Goal: Task Accomplishment & Management: Manage account settings

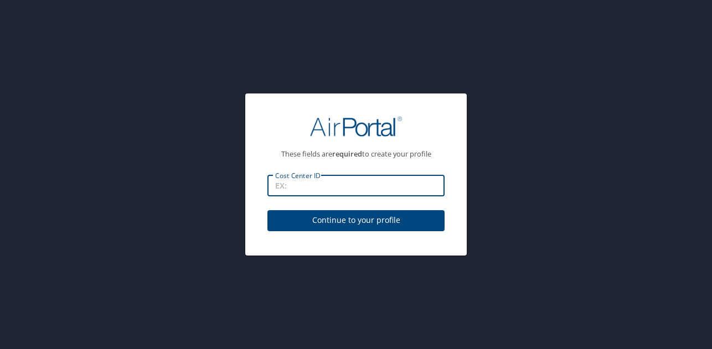
click at [337, 185] on input "Cost Center ID" at bounding box center [355, 186] width 177 height 21
type input "CC1518"
click at [353, 223] on span "Continue to your profile" at bounding box center [355, 221] width 159 height 14
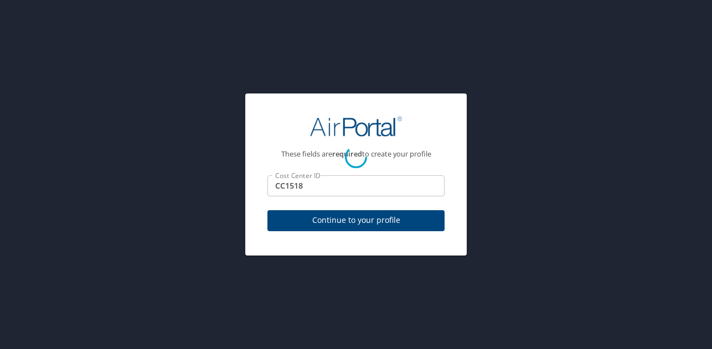
select select "US"
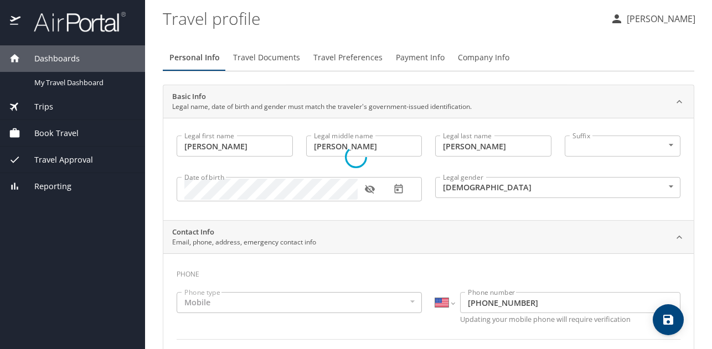
select select "US"
click at [477, 57] on span "Company Info" at bounding box center [484, 58] width 52 height 14
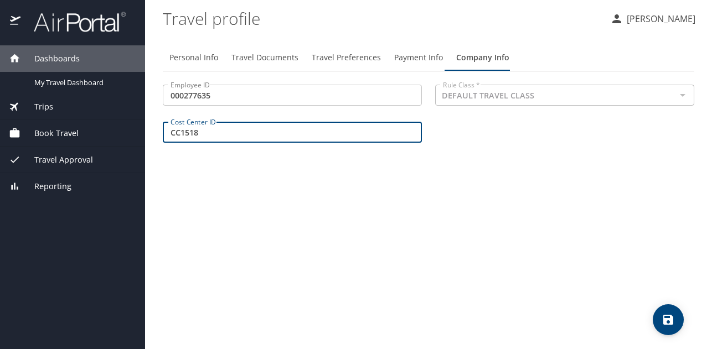
click at [233, 131] on input "CC1518" at bounding box center [292, 132] width 259 height 21
type input "CC1518- Pathology"
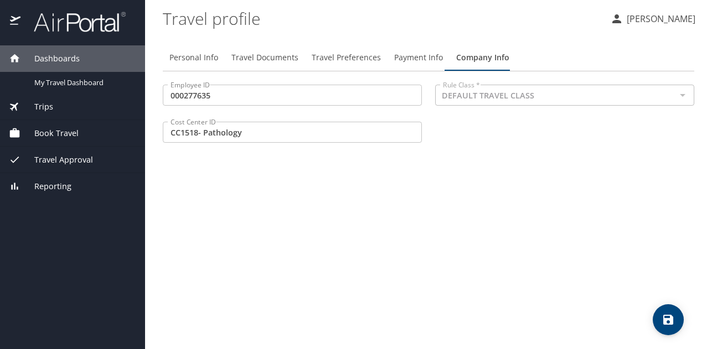
click at [259, 222] on div "Personal Info Travel Documents Travel Preferences Payment Info Company Info Emp…" at bounding box center [429, 192] width 532 height 314
click at [671, 316] on icon "save" at bounding box center [668, 320] width 10 height 10
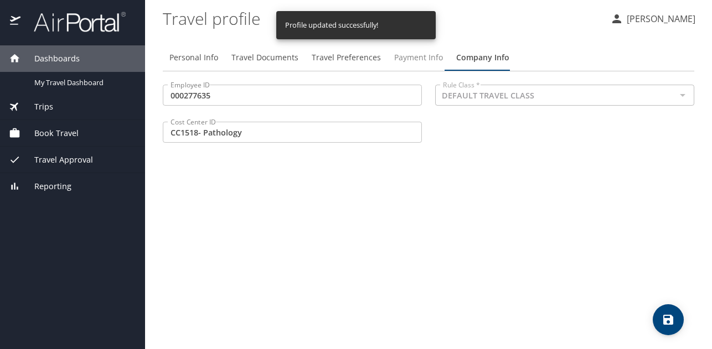
click at [416, 56] on span "Payment Info" at bounding box center [418, 58] width 49 height 14
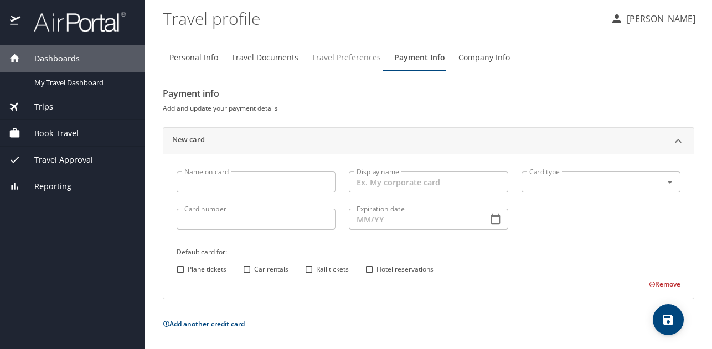
click at [336, 63] on span "Travel Preferences" at bounding box center [346, 58] width 69 height 14
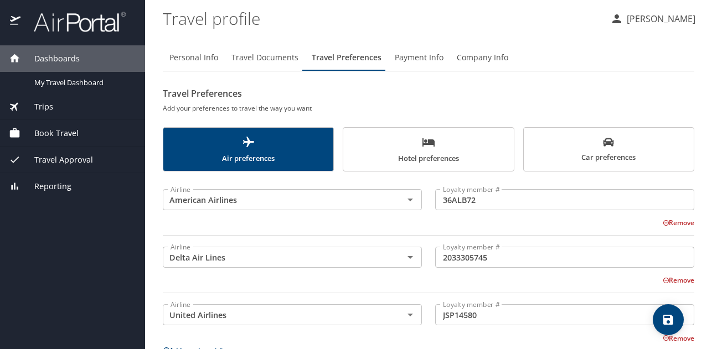
click at [260, 54] on span "Travel Documents" at bounding box center [264, 58] width 67 height 14
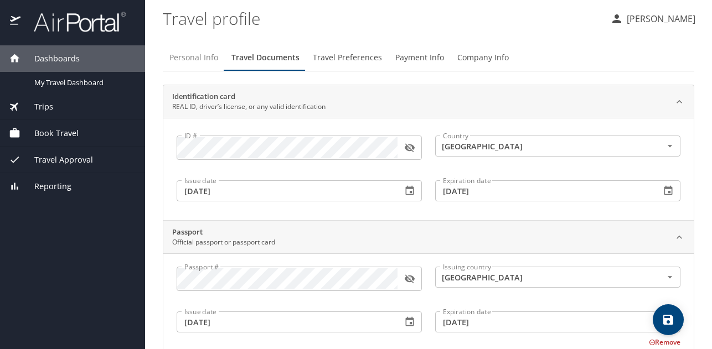
click at [187, 60] on span "Personal Info" at bounding box center [193, 58] width 49 height 14
select select "US"
